Goal: Obtain resource: Obtain resource

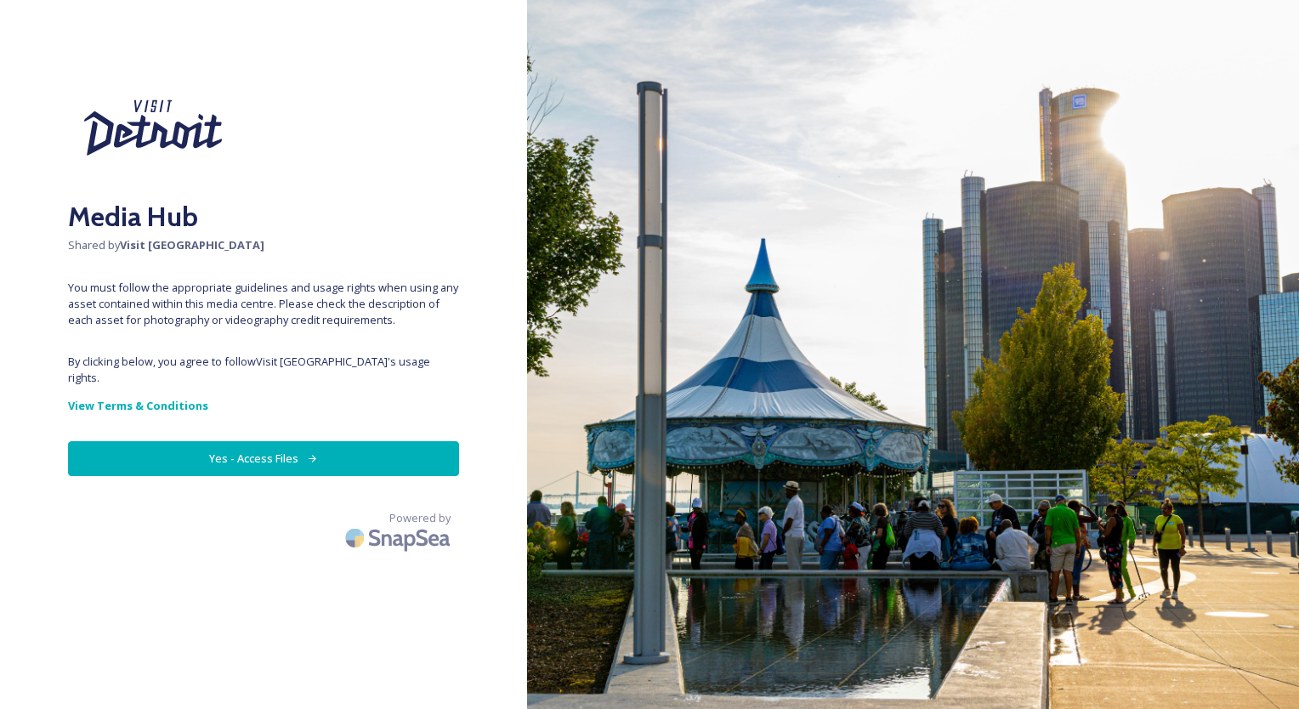
click at [301, 441] on button "Yes - Access Files" at bounding box center [263, 458] width 391 height 35
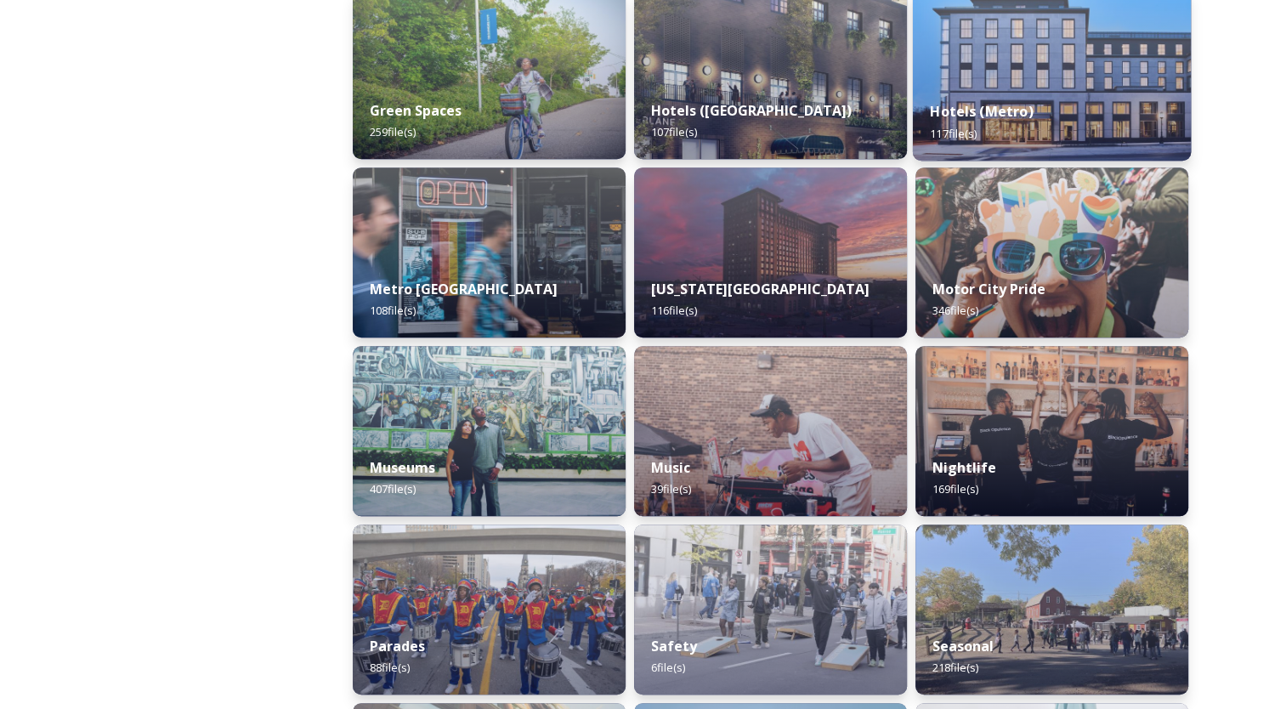
scroll to position [989, 0]
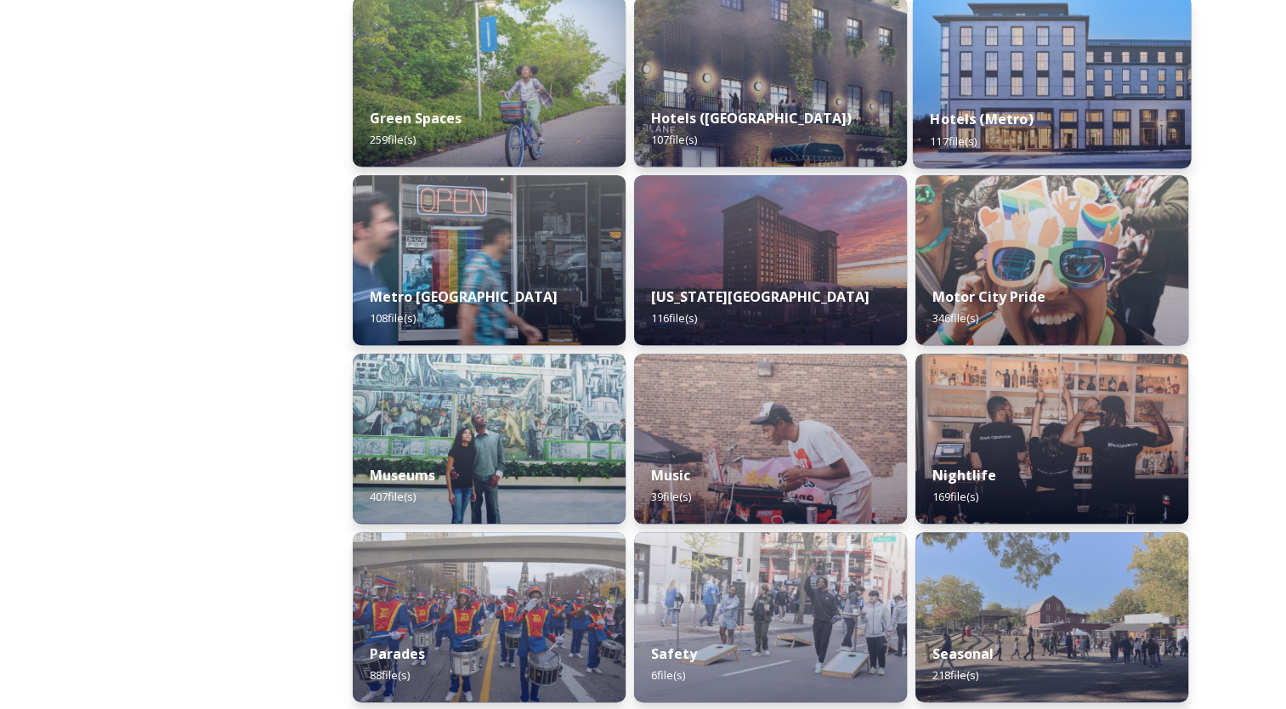
click at [1037, 437] on img at bounding box center [1051, 439] width 273 height 170
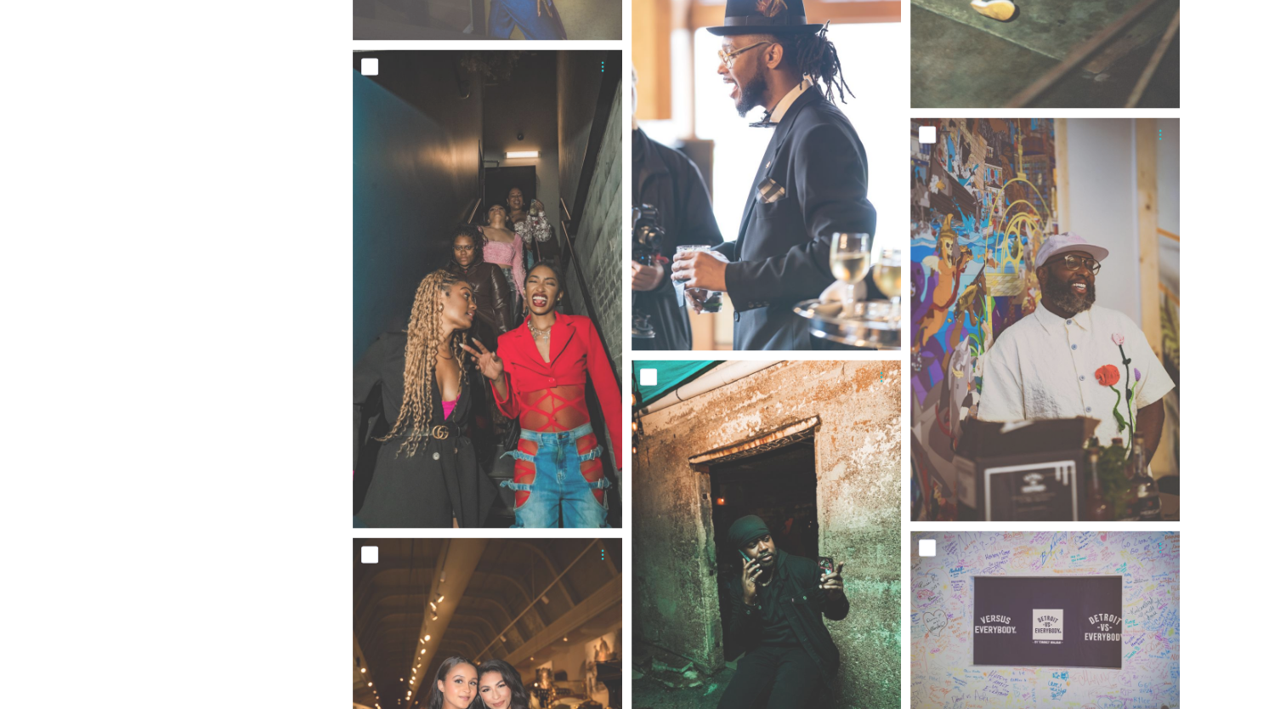
scroll to position [9836, 0]
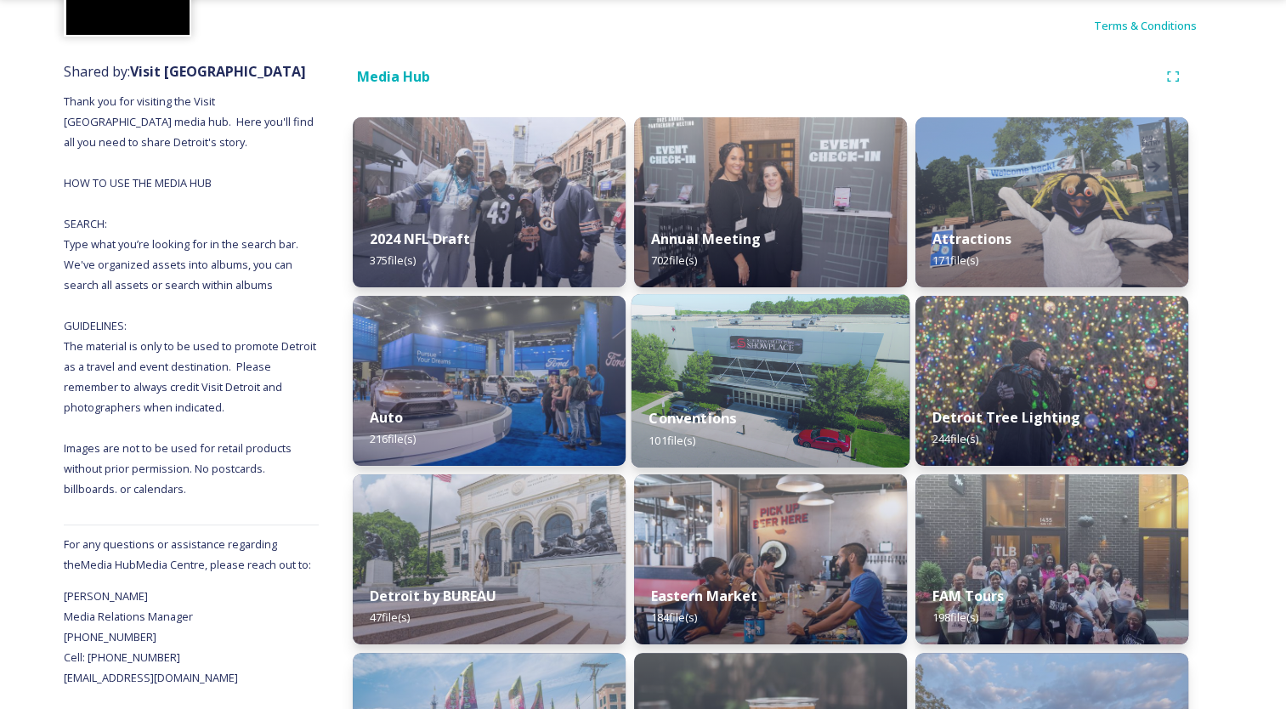
scroll to position [152, 0]
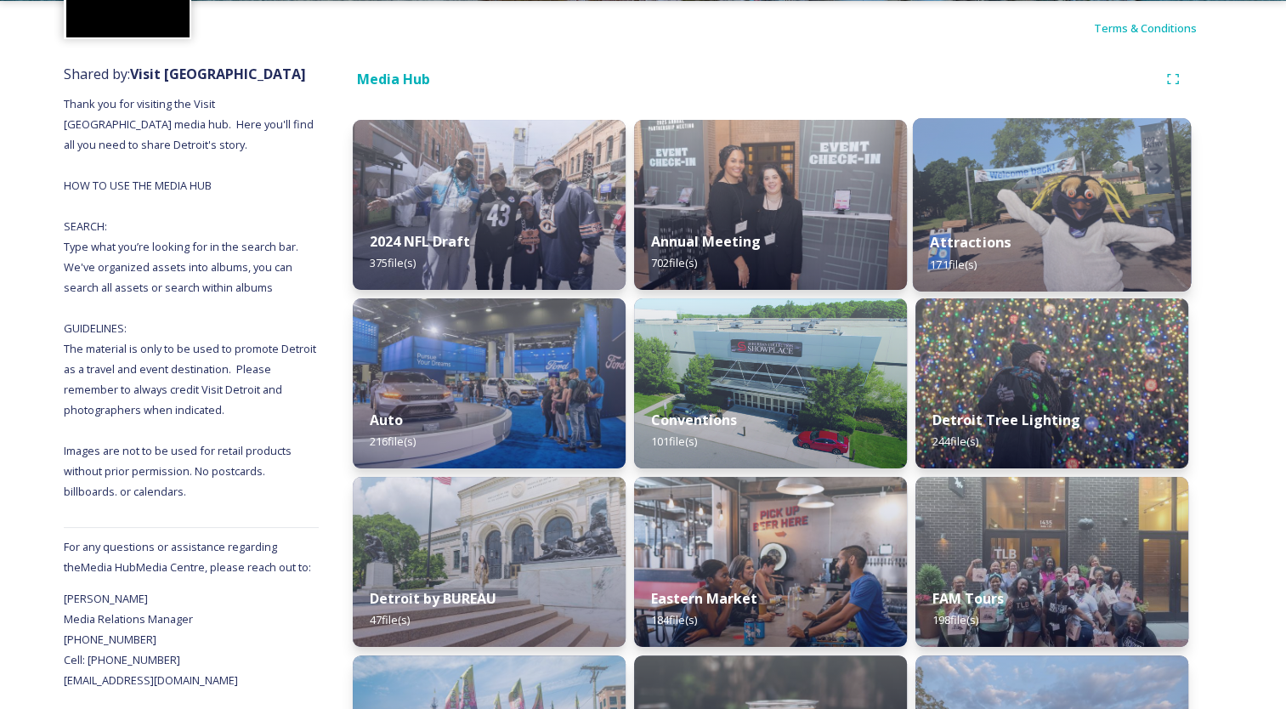
click at [969, 174] on img at bounding box center [1052, 204] width 278 height 173
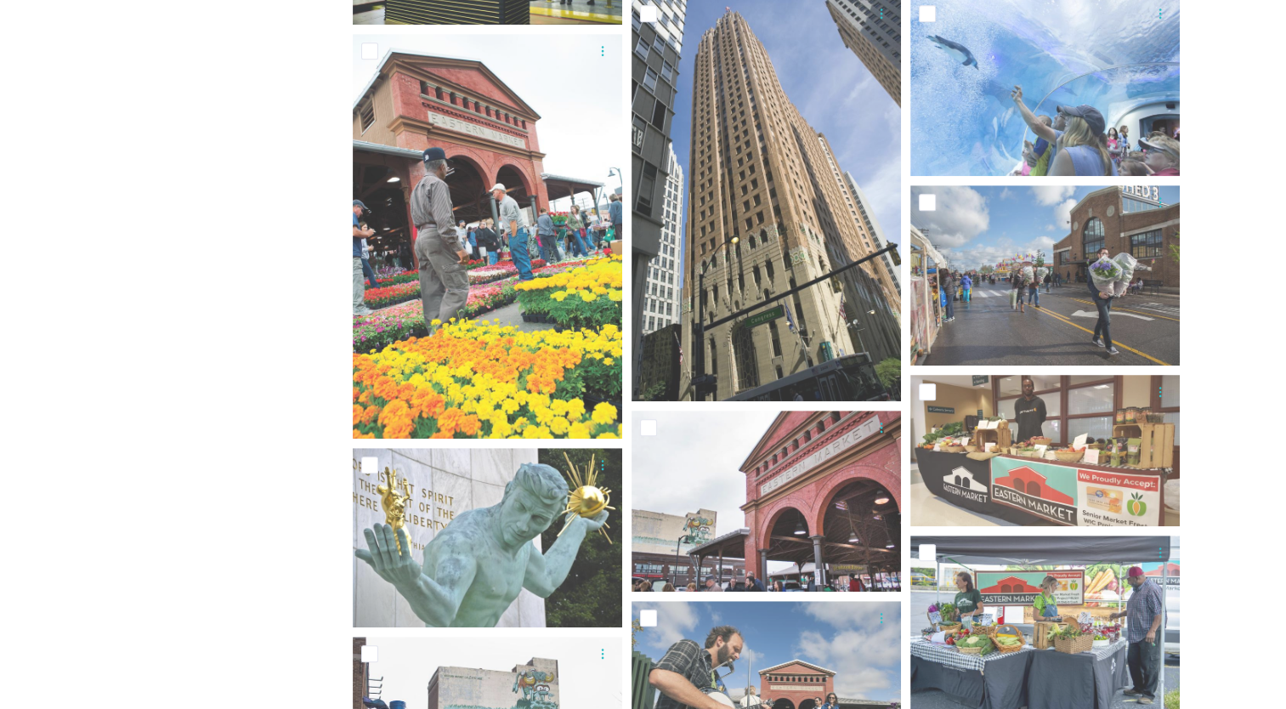
scroll to position [952, 0]
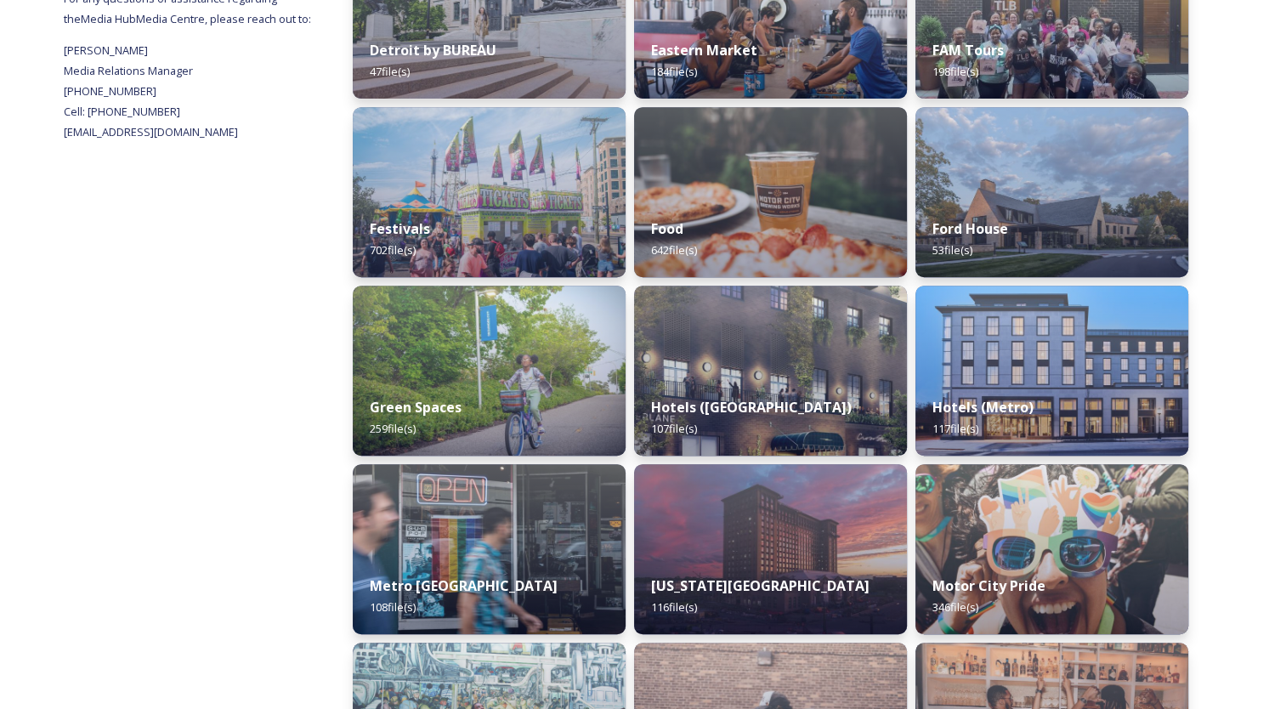
scroll to position [702, 0]
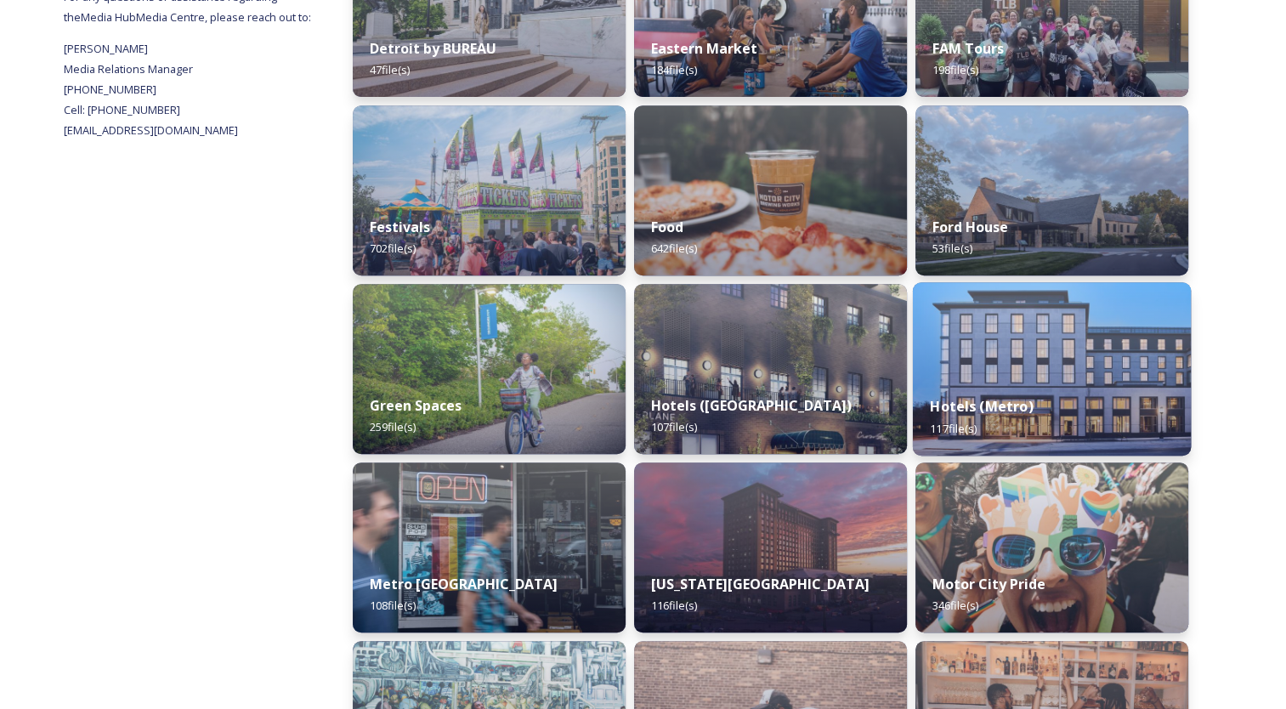
click at [983, 350] on img at bounding box center [1052, 368] width 278 height 173
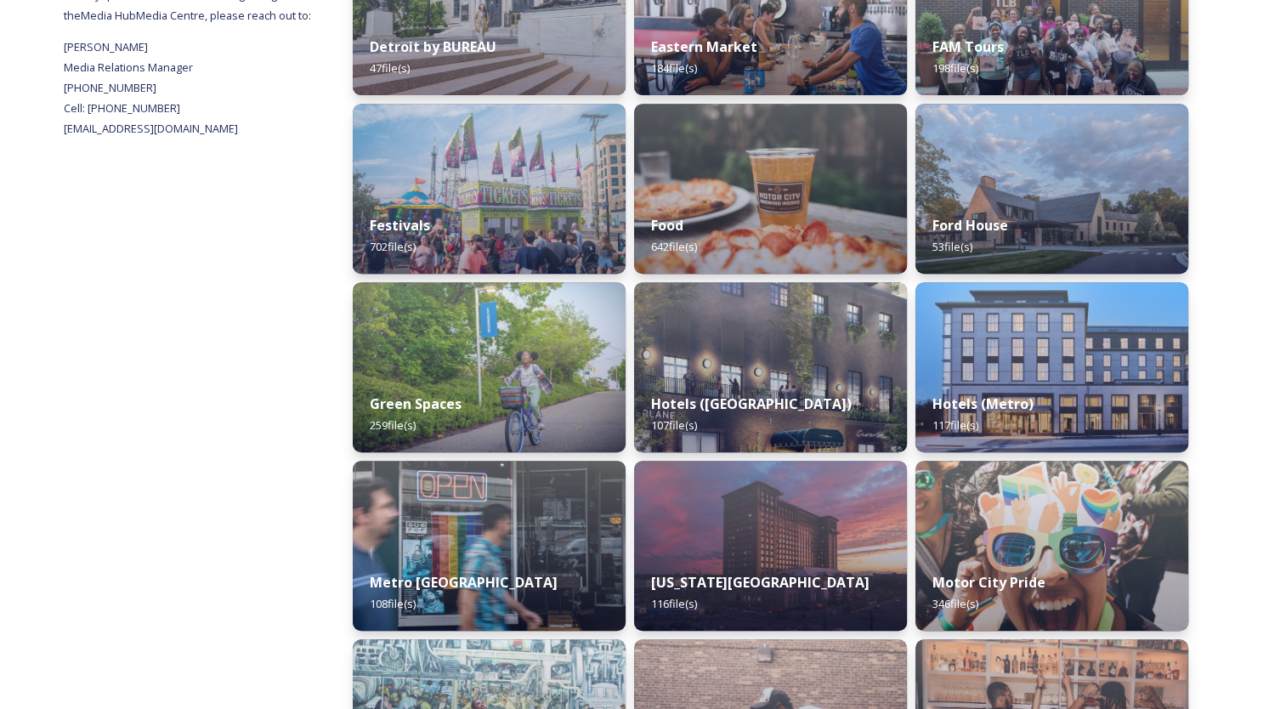
scroll to position [830, 0]
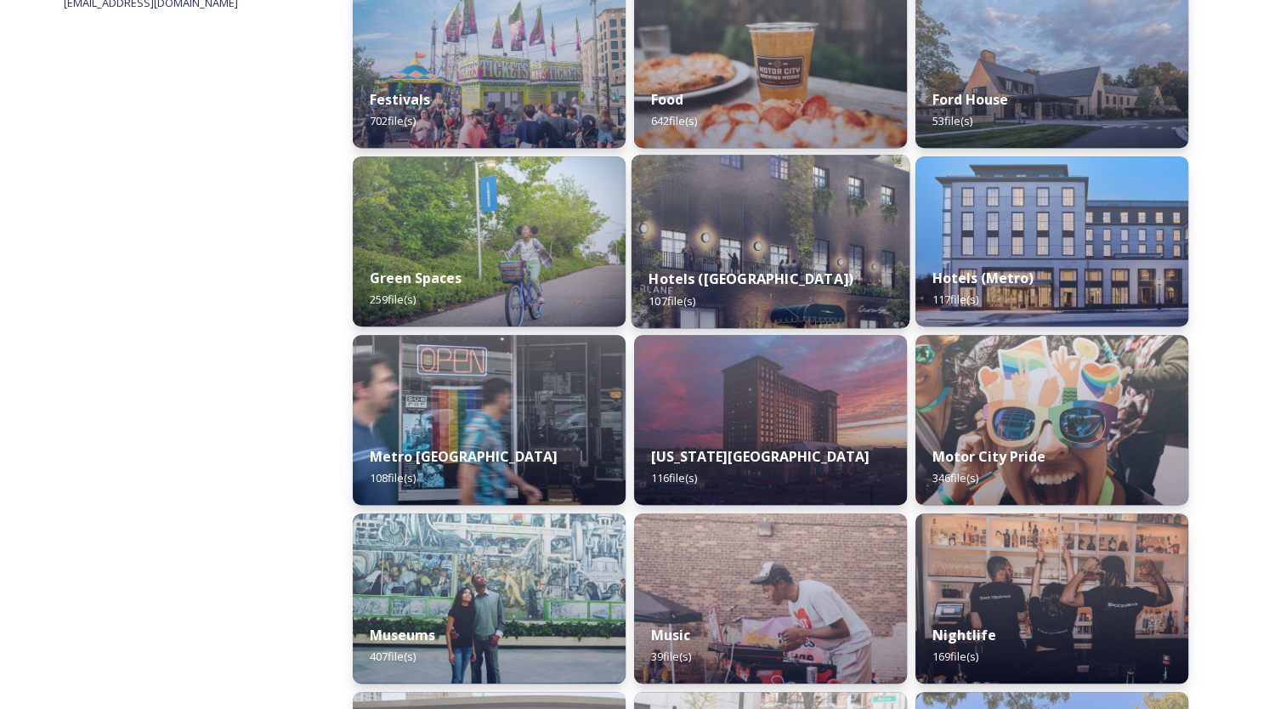
click at [764, 259] on div "Hotels ([GEOGRAPHIC_DATA]) 107 file(s)" at bounding box center [771, 289] width 278 height 77
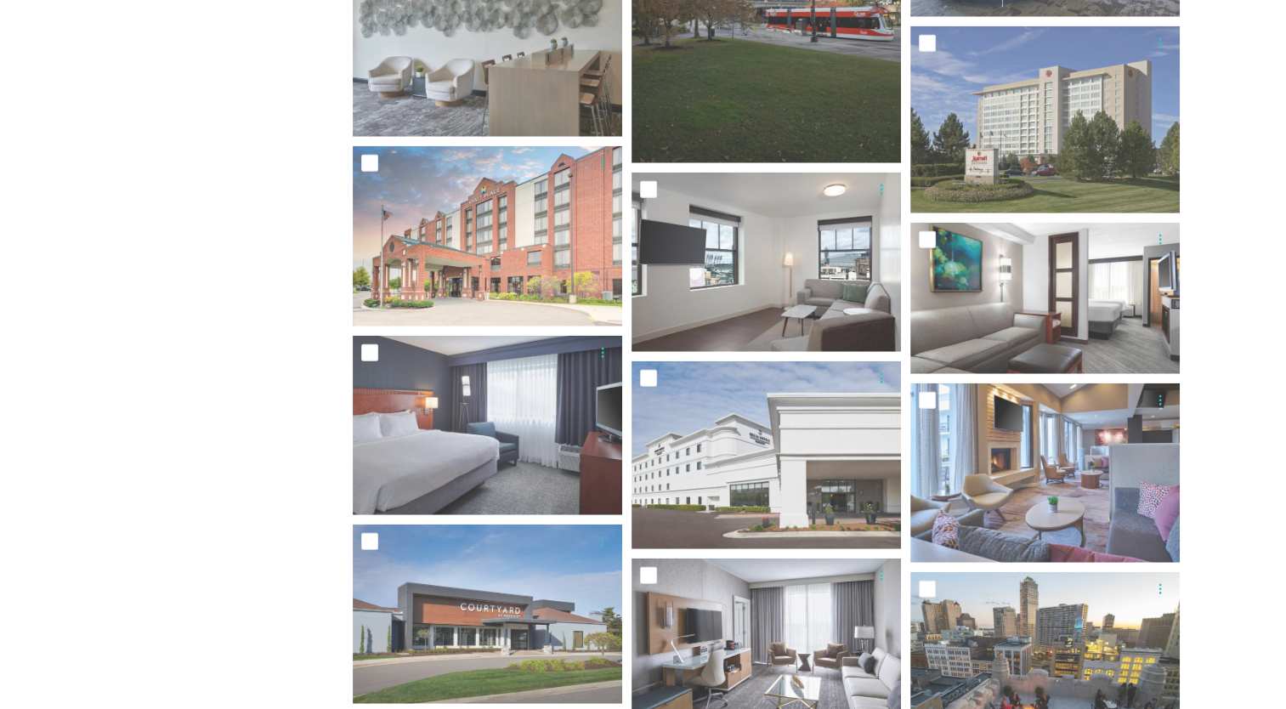
scroll to position [3698, 0]
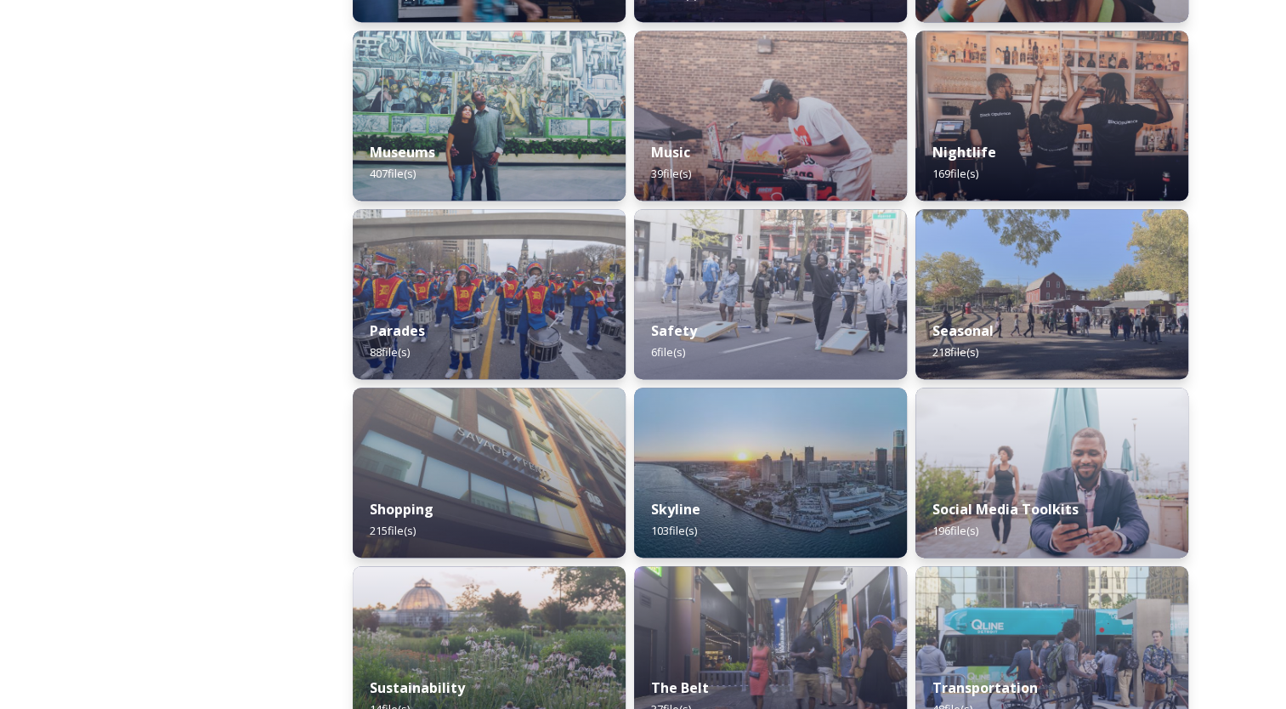
scroll to position [1316, 0]
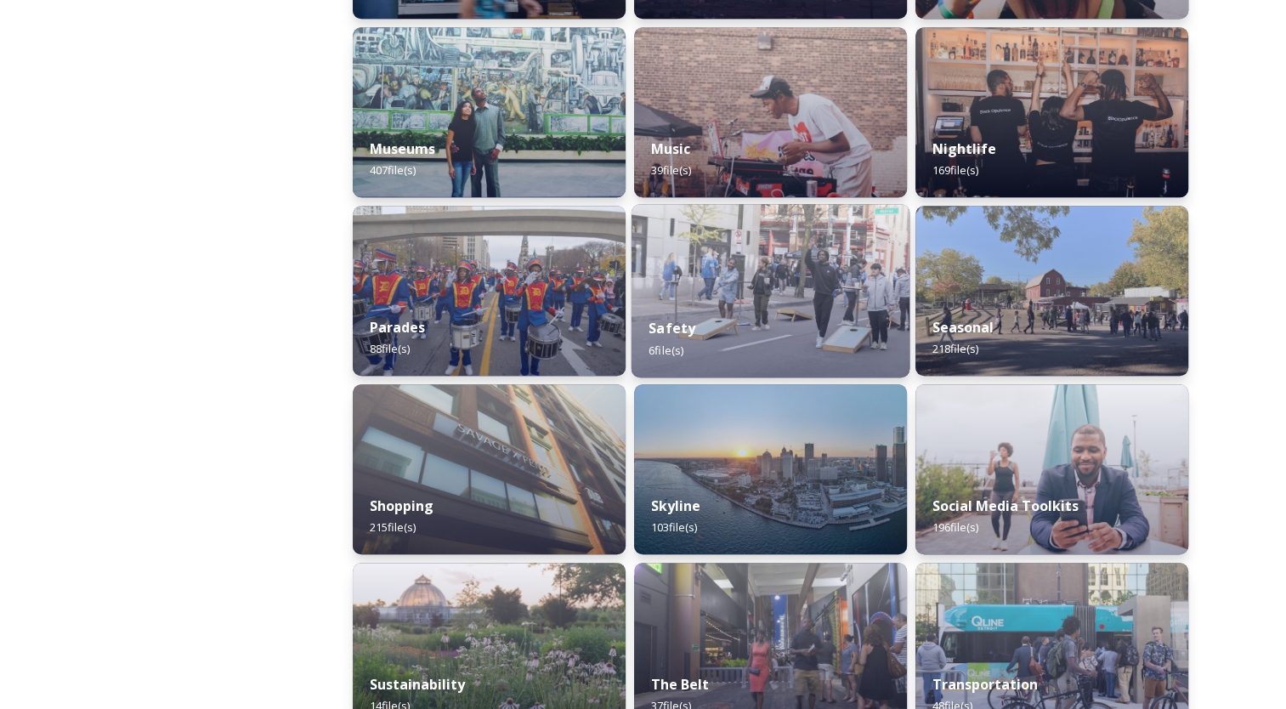
click at [720, 320] on div "Safety 6 file(s)" at bounding box center [771, 338] width 278 height 77
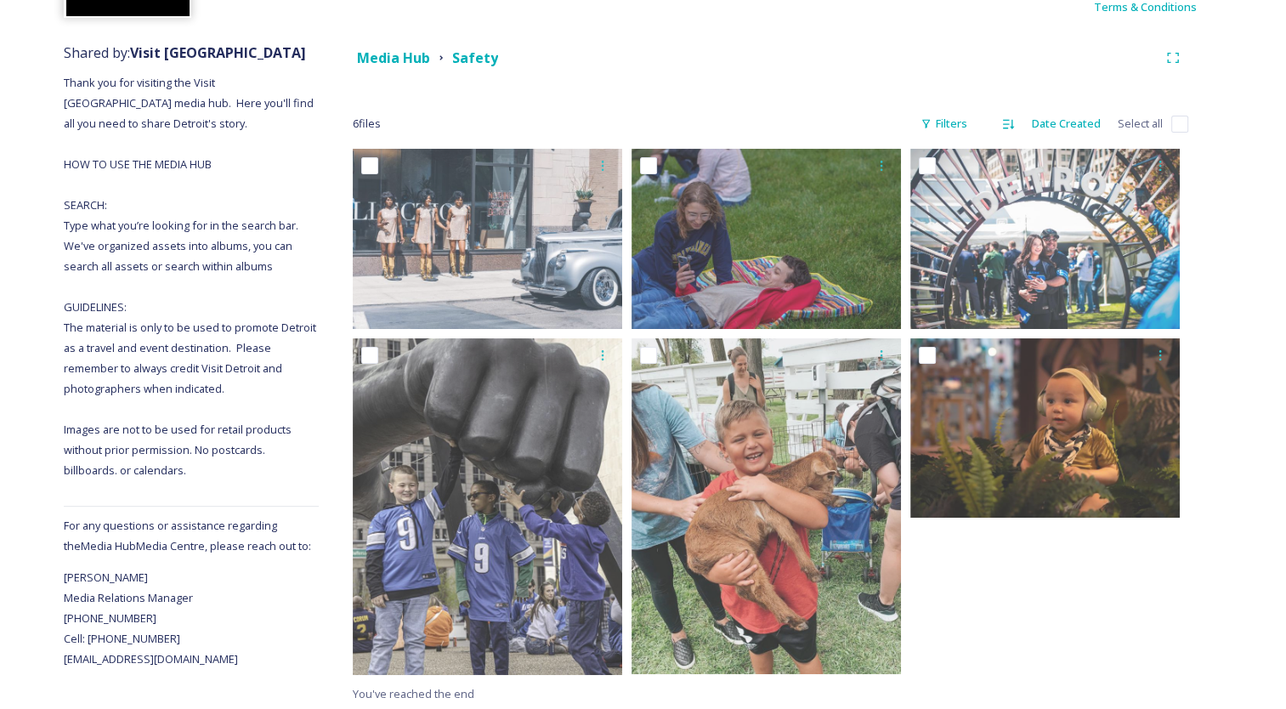
scroll to position [173, 0]
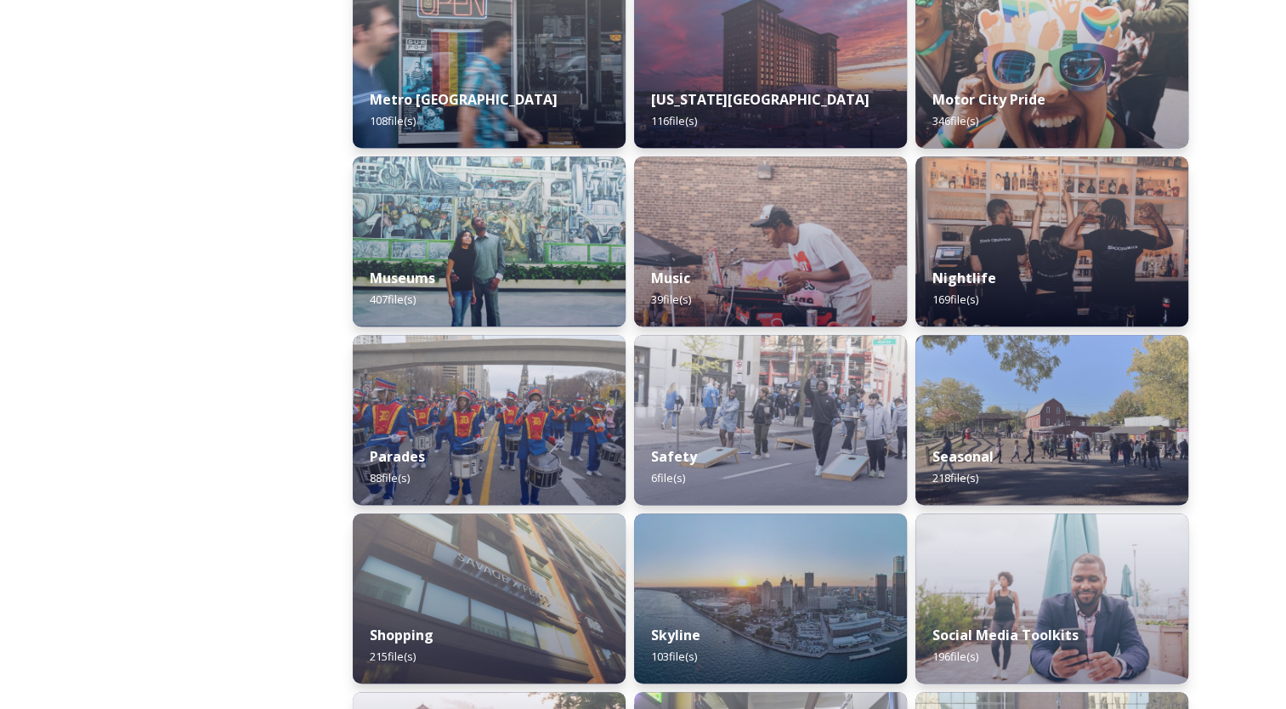
scroll to position [1534, 0]
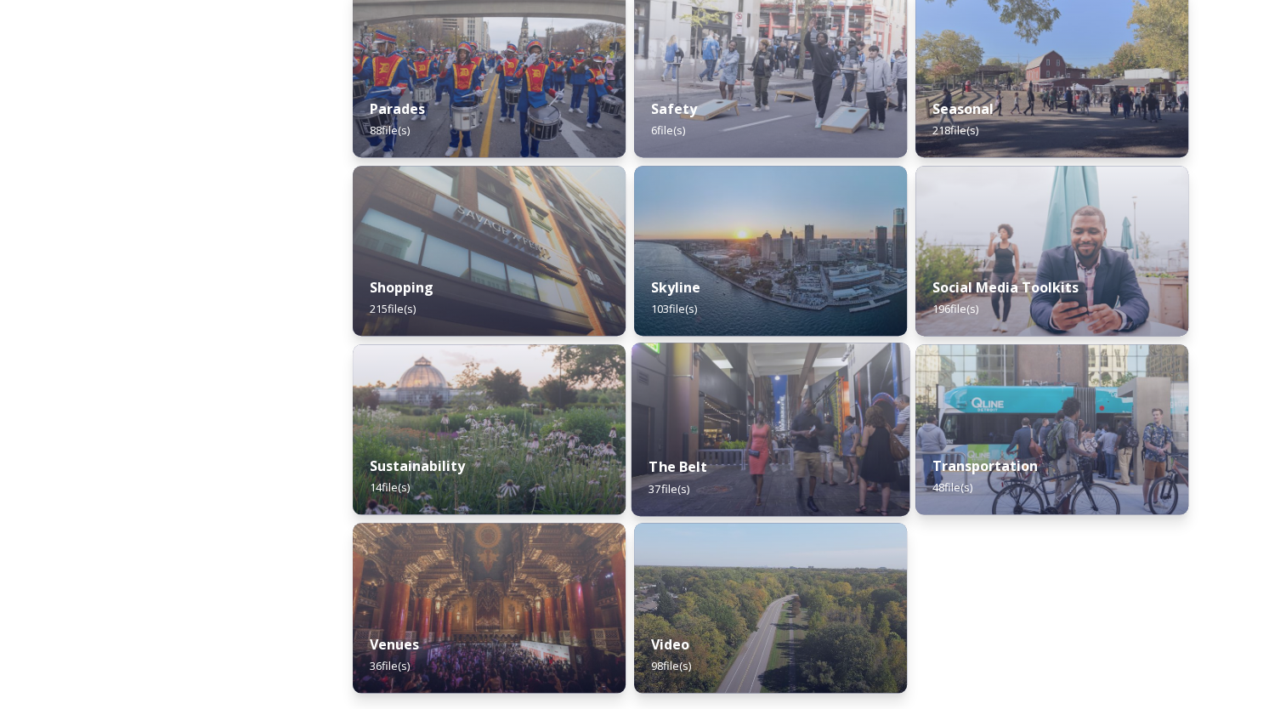
click at [697, 389] on img at bounding box center [771, 429] width 278 height 173
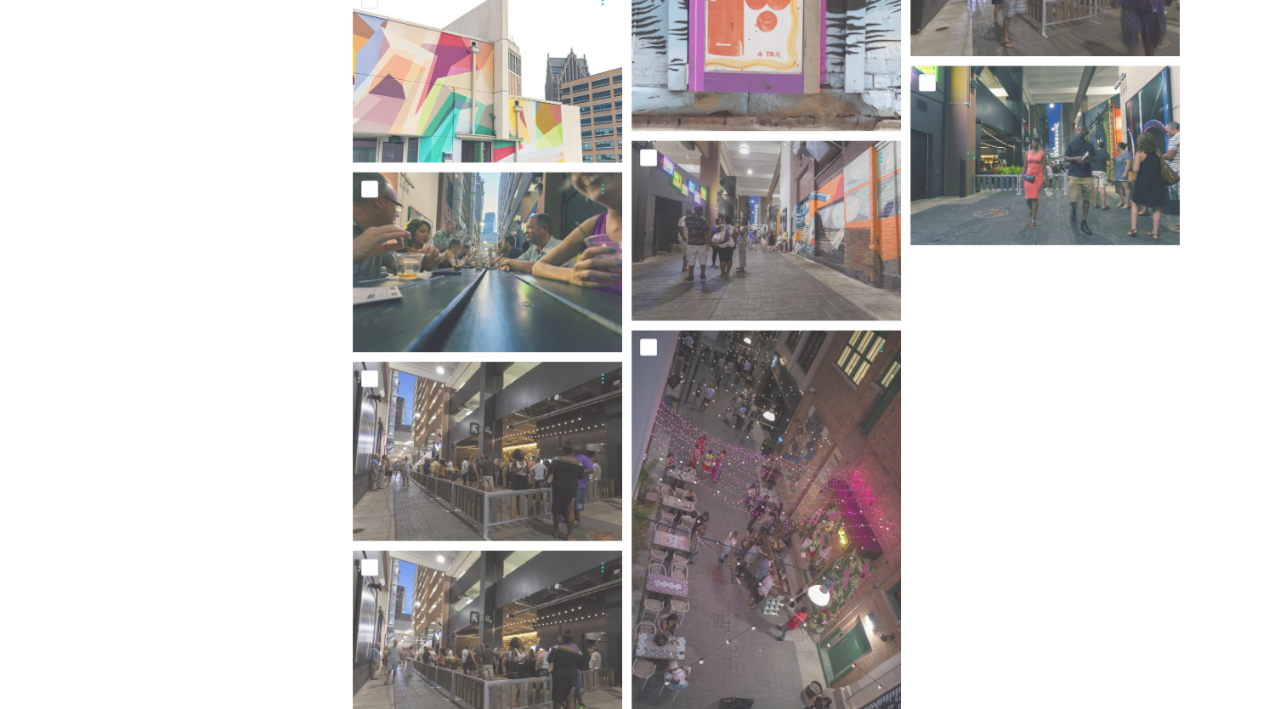
scroll to position [2692, 0]
